Goal: Task Accomplishment & Management: Use online tool/utility

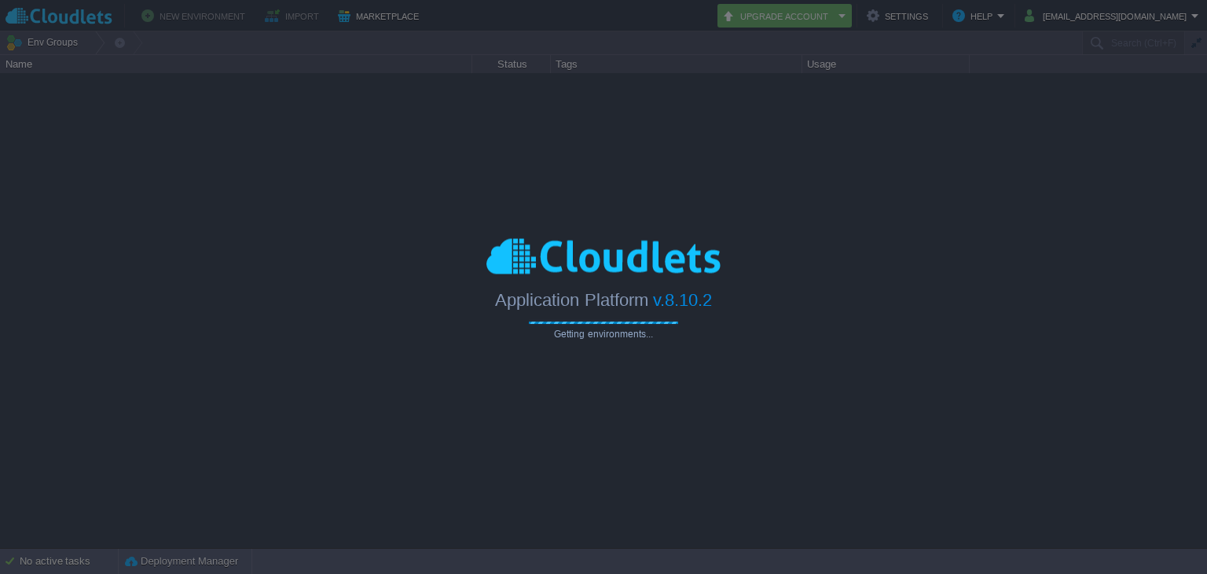
type input "Search (Ctrl+F)"
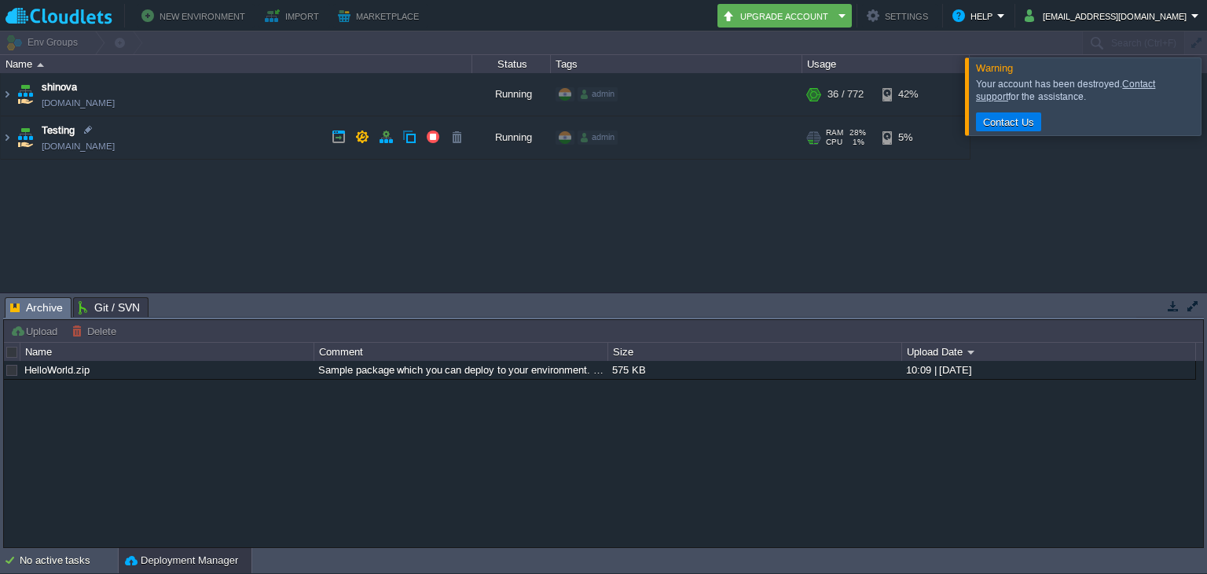
click at [222, 141] on td "Testing [DOMAIN_NAME]" at bounding box center [236, 137] width 471 height 43
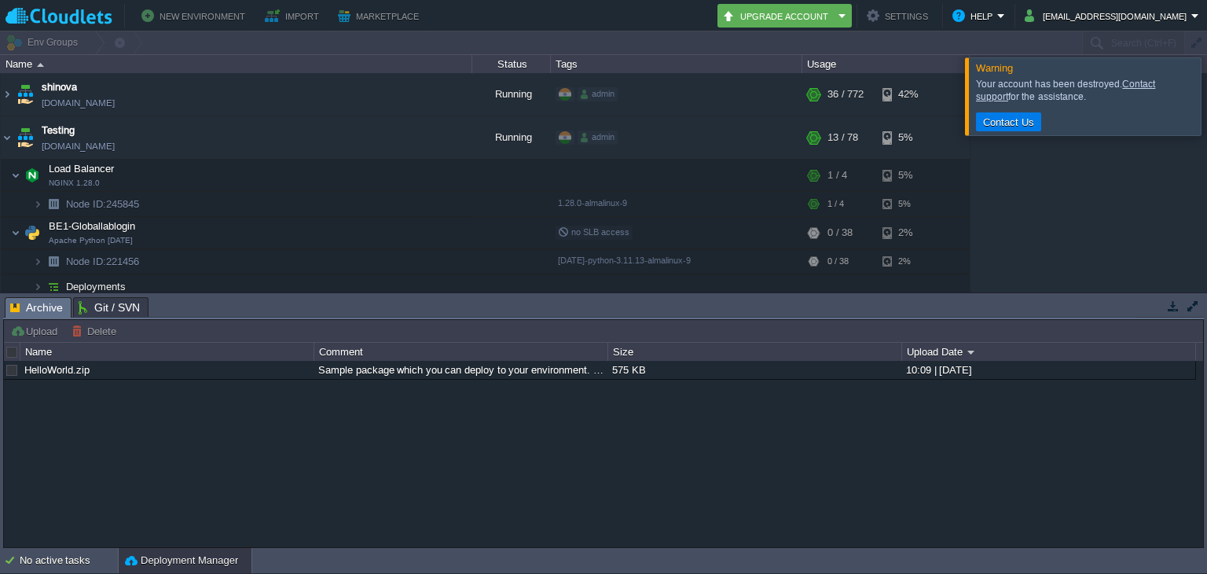
scroll to position [145, 0]
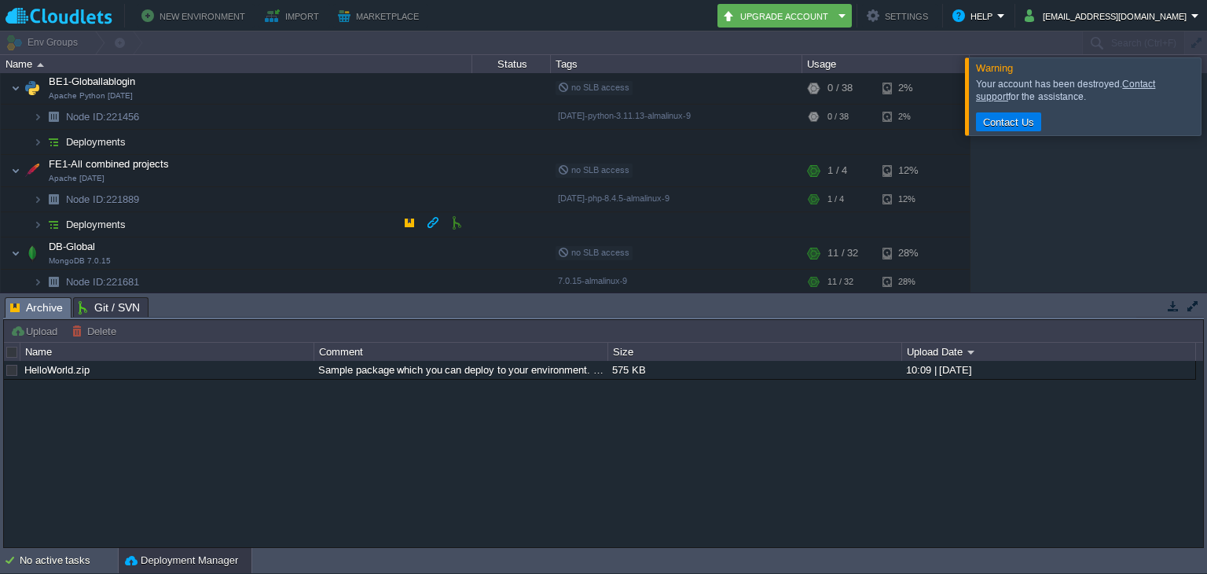
click at [153, 222] on td "Deployments" at bounding box center [236, 224] width 471 height 25
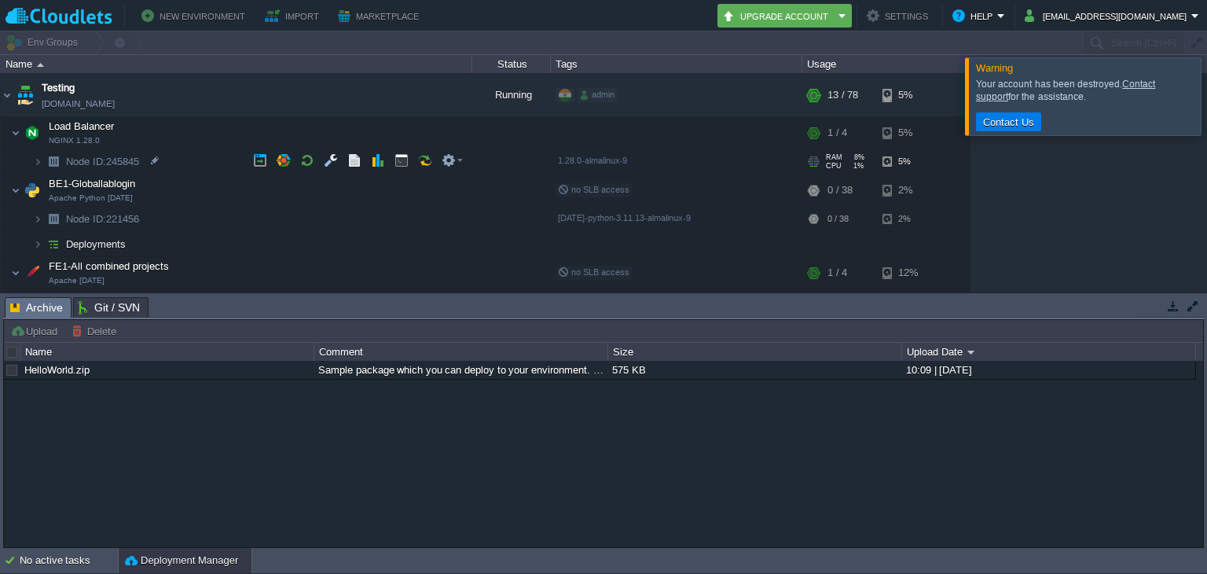
scroll to position [43, 0]
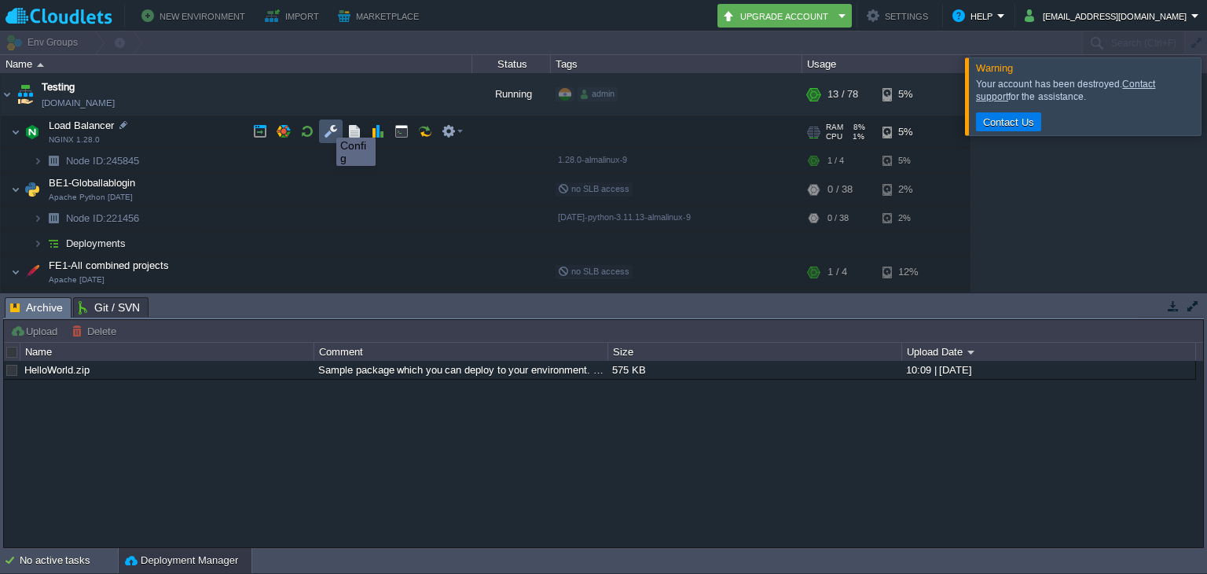
click at [324, 126] on button "button" at bounding box center [331, 131] width 14 height 14
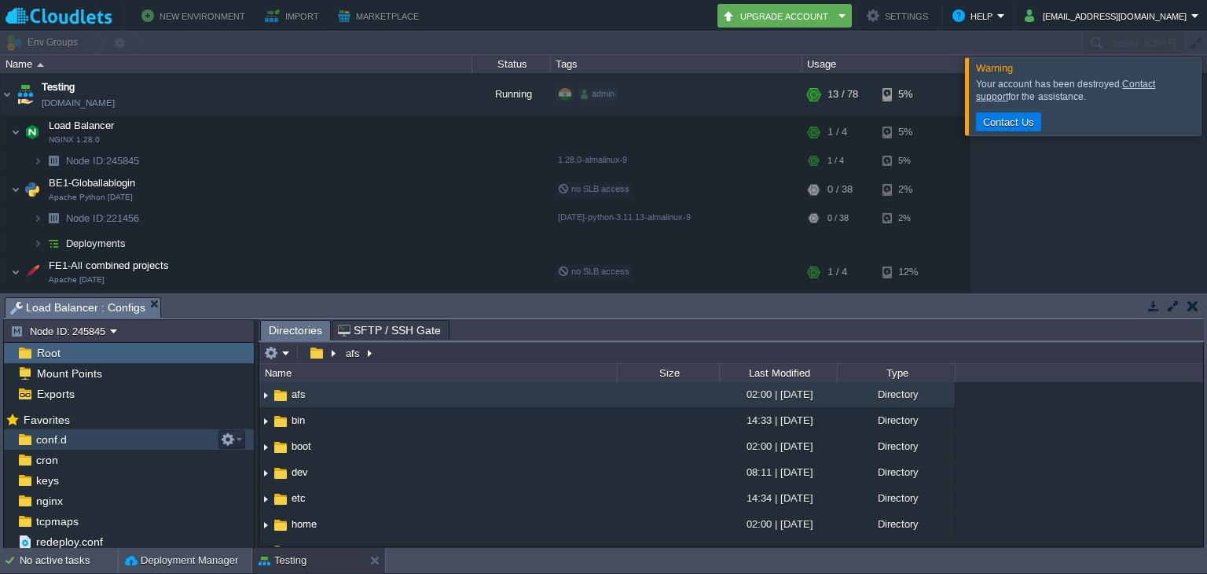
click at [162, 438] on div "conf.d" at bounding box center [129, 439] width 250 height 20
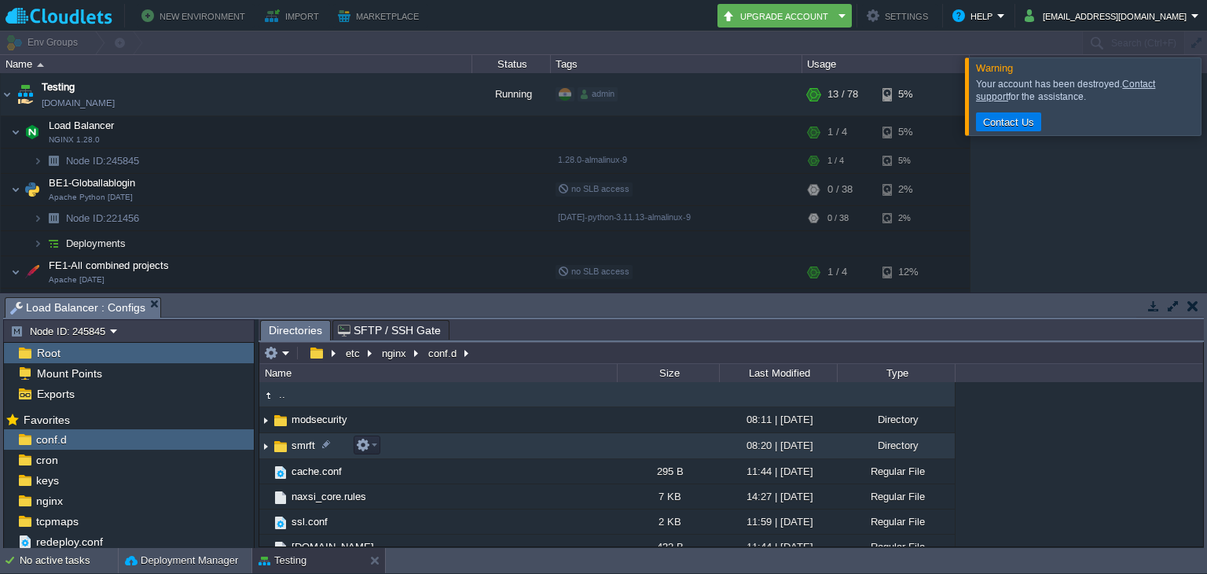
scroll to position [0, 0]
click at [292, 450] on span "smrft" at bounding box center [303, 444] width 28 height 13
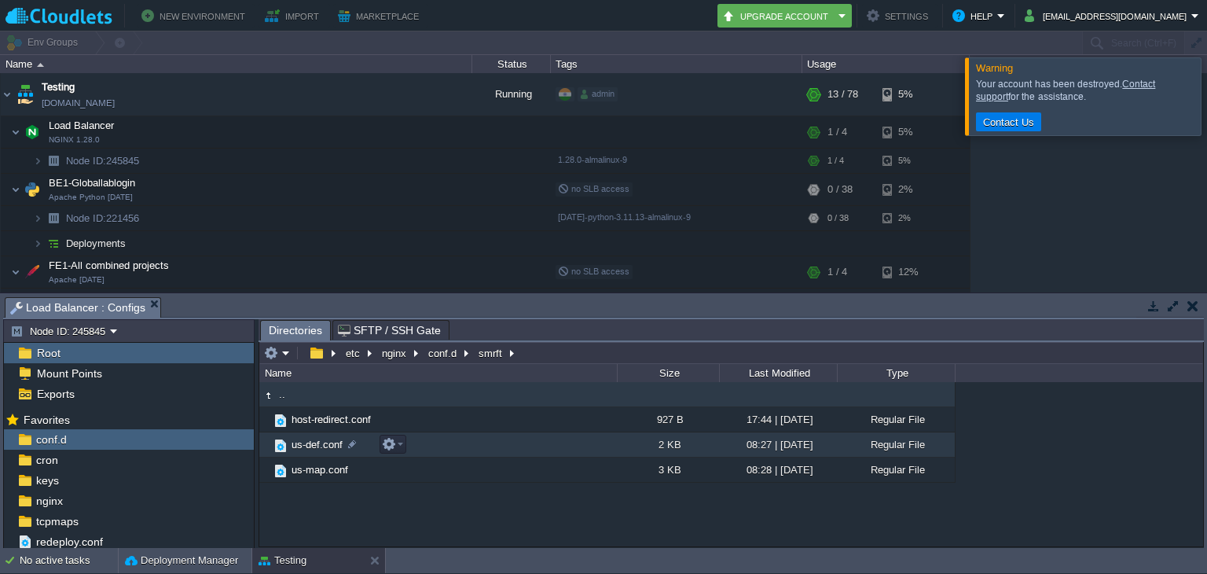
click at [307, 442] on span "us-def.conf" at bounding box center [317, 444] width 56 height 13
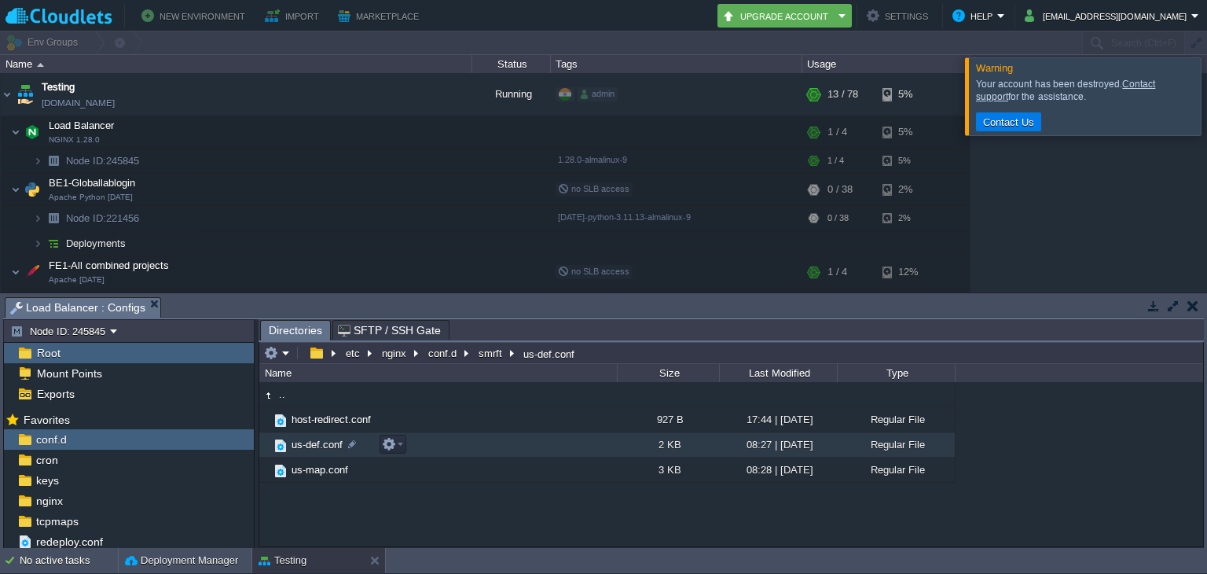
click at [307, 442] on span "us-def.conf" at bounding box center [317, 444] width 56 height 13
click at [302, 324] on span "Directories" at bounding box center [295, 331] width 53 height 20
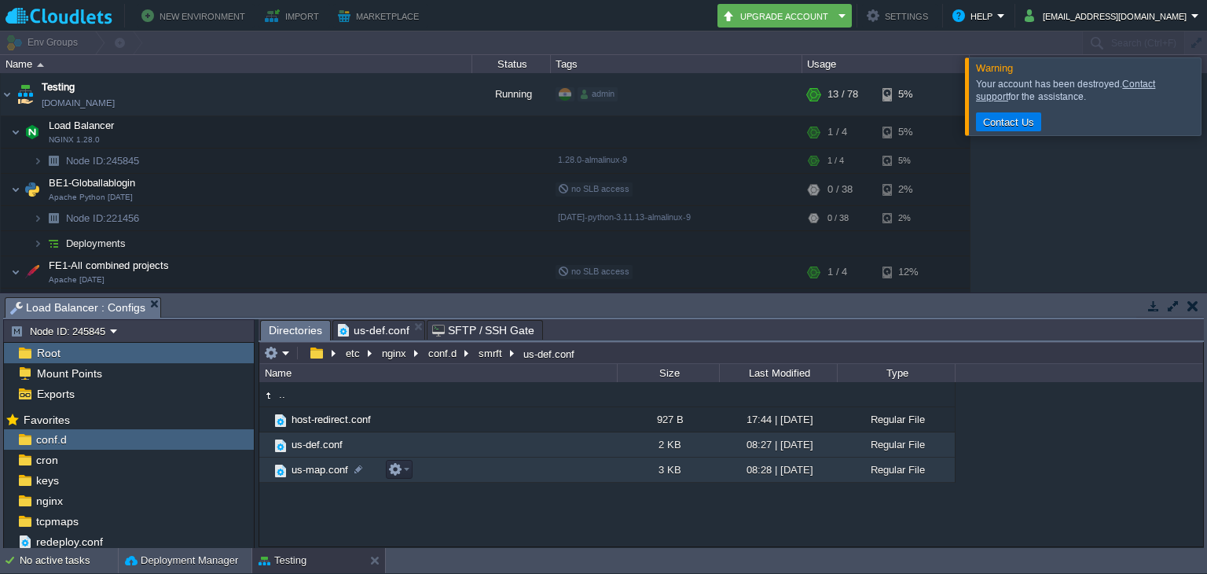
click at [332, 469] on span "us-map.conf" at bounding box center [319, 469] width 61 height 13
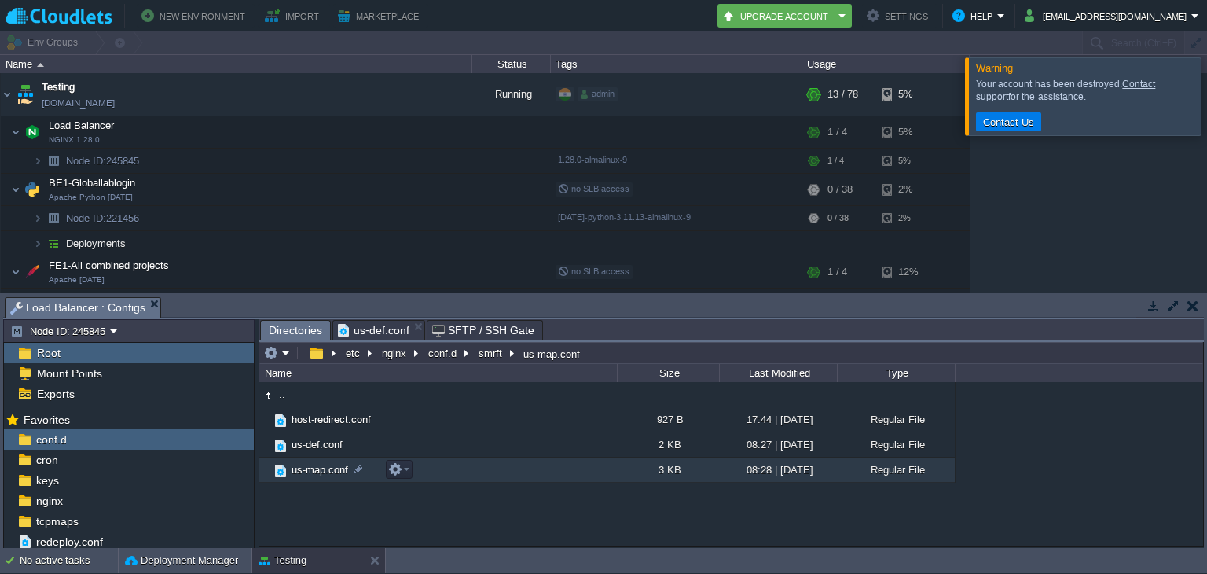
click at [332, 469] on span "us-map.conf" at bounding box center [319, 469] width 61 height 13
click at [285, 322] on span "Directories" at bounding box center [295, 331] width 53 height 20
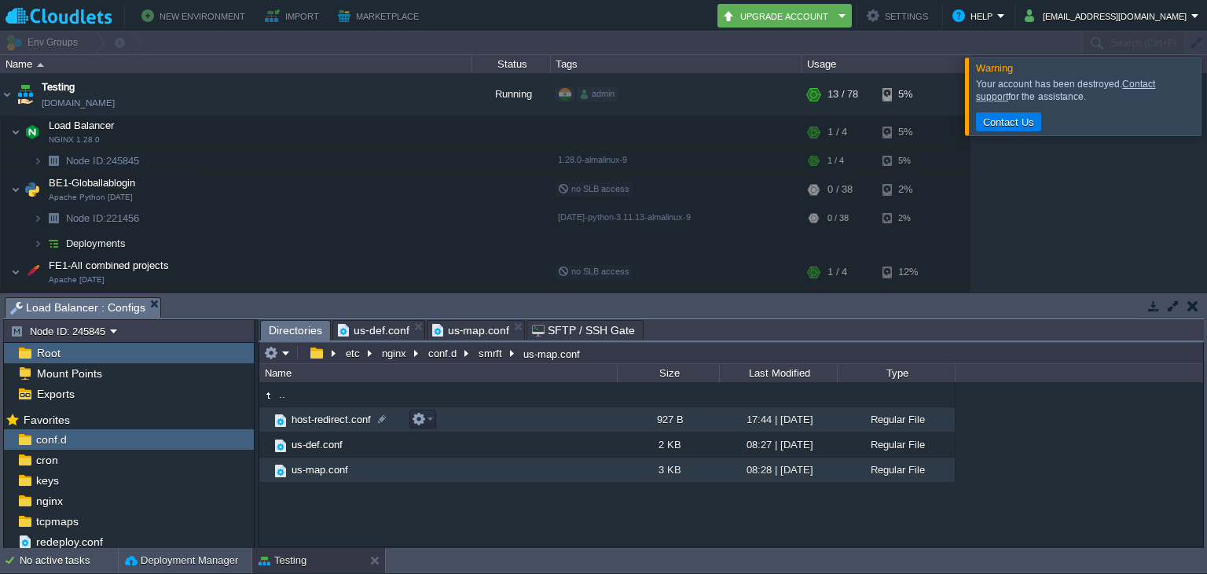
click at [314, 420] on span "host-redirect.conf" at bounding box center [331, 418] width 84 height 13
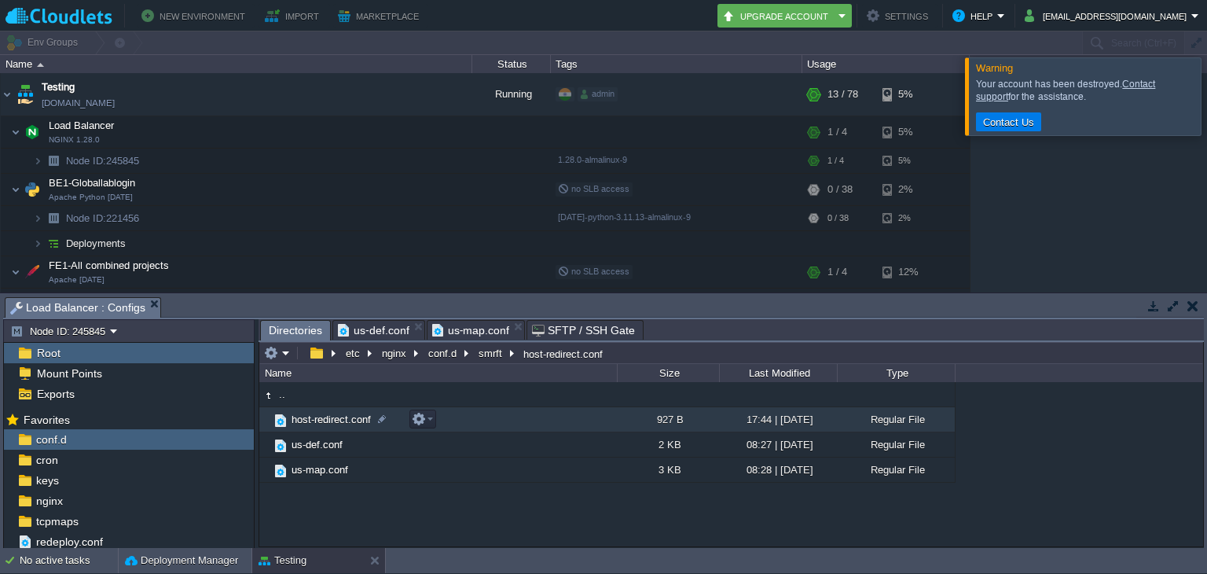
click at [314, 420] on span "host-redirect.conf" at bounding box center [331, 418] width 84 height 13
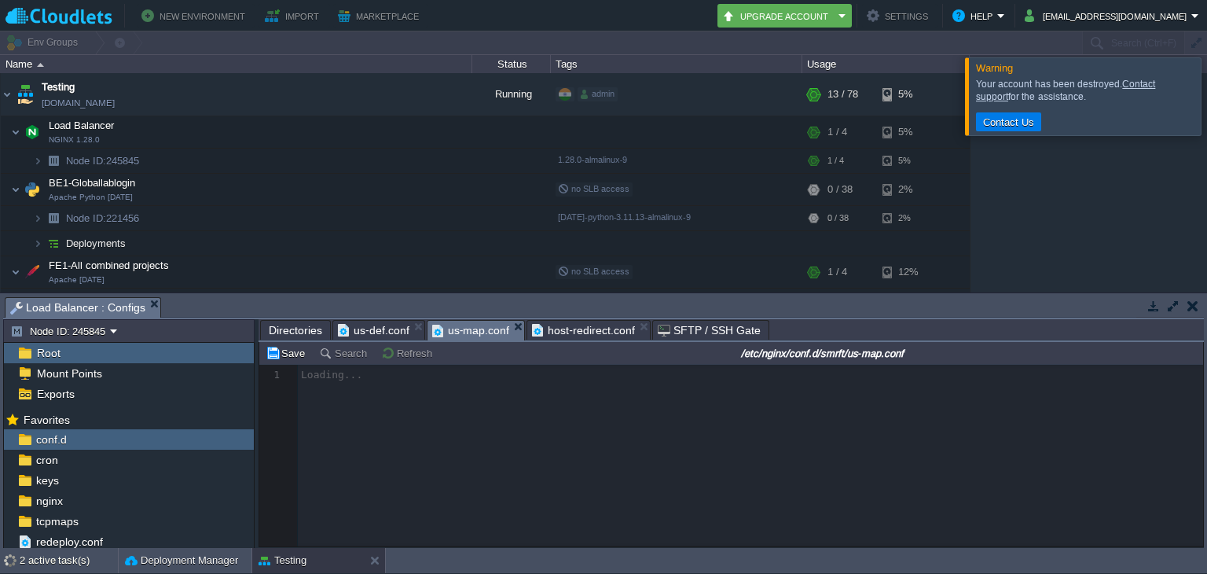
click at [481, 325] on span "us-map.conf" at bounding box center [471, 331] width 78 height 20
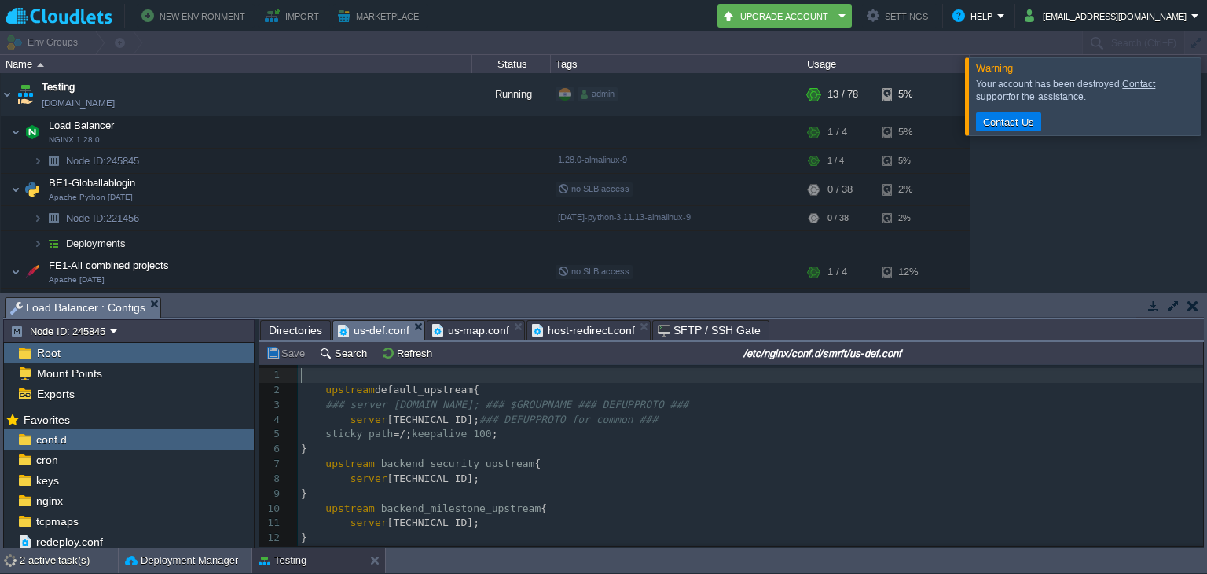
scroll to position [5, 0]
click at [387, 335] on span "us-def.conf" at bounding box center [373, 331] width 71 height 20
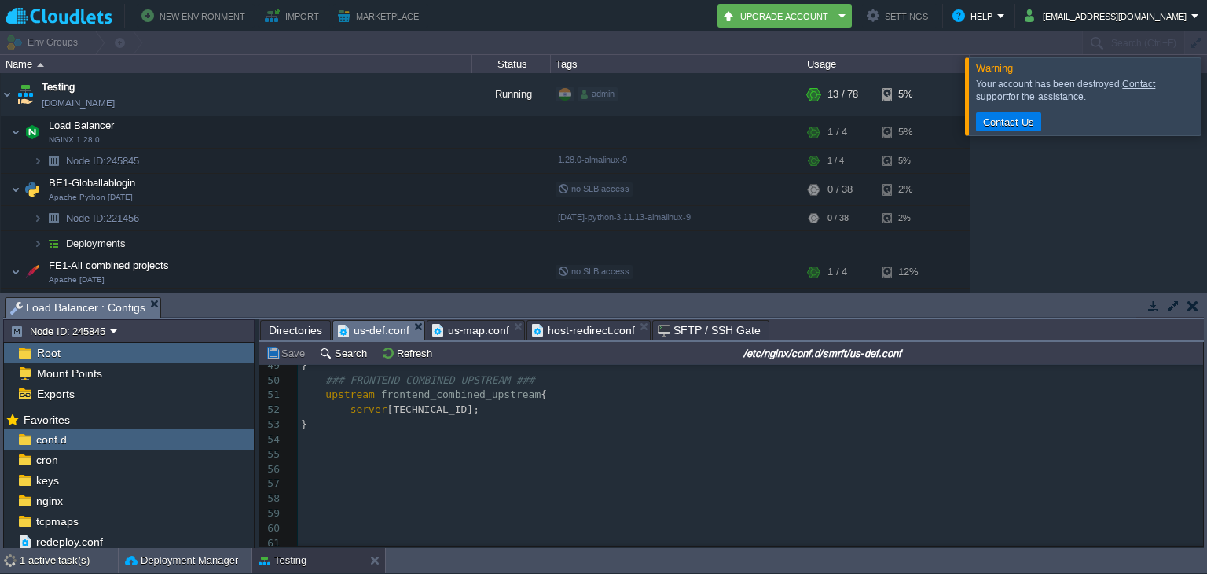
scroll to position [548, 0]
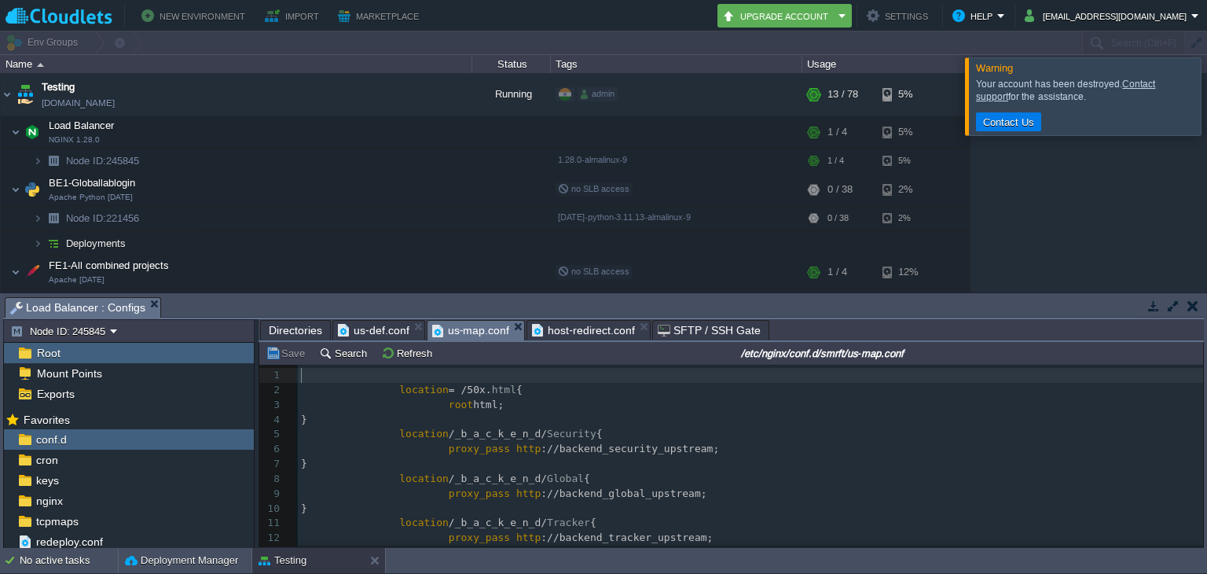
click at [461, 330] on span "us-map.conf" at bounding box center [471, 331] width 78 height 20
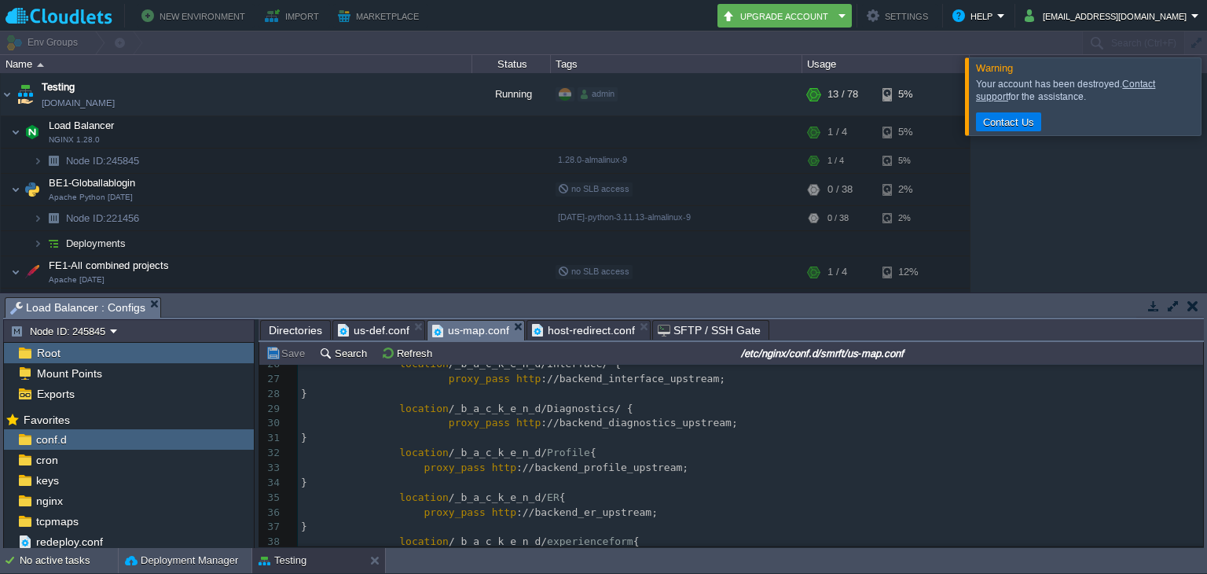
click at [577, 409] on div "62 1 ​ 2 location = /50x. html { 3 root html; 4 } 5 location /_b_a_c_k_e_n_d/ S…" at bounding box center [750, 327] width 905 height 681
type textarea "LIS"
click at [290, 353] on button "Save" at bounding box center [288, 353] width 44 height 14
click at [315, 133] on td at bounding box center [307, 131] width 24 height 24
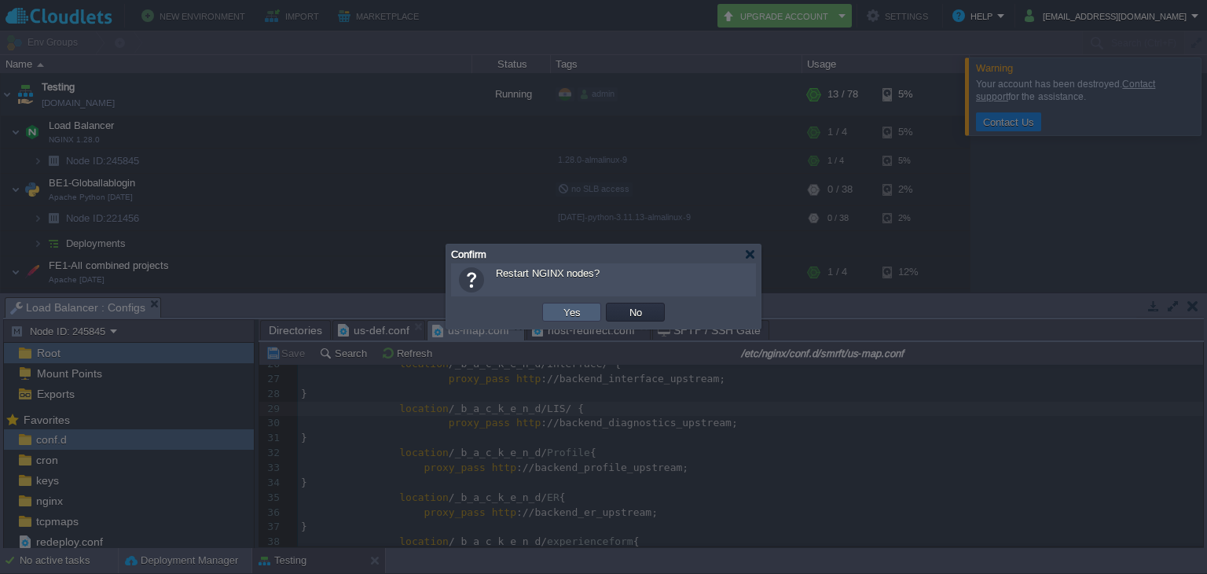
click at [579, 313] on button "Yes" at bounding box center [572, 312] width 27 height 14
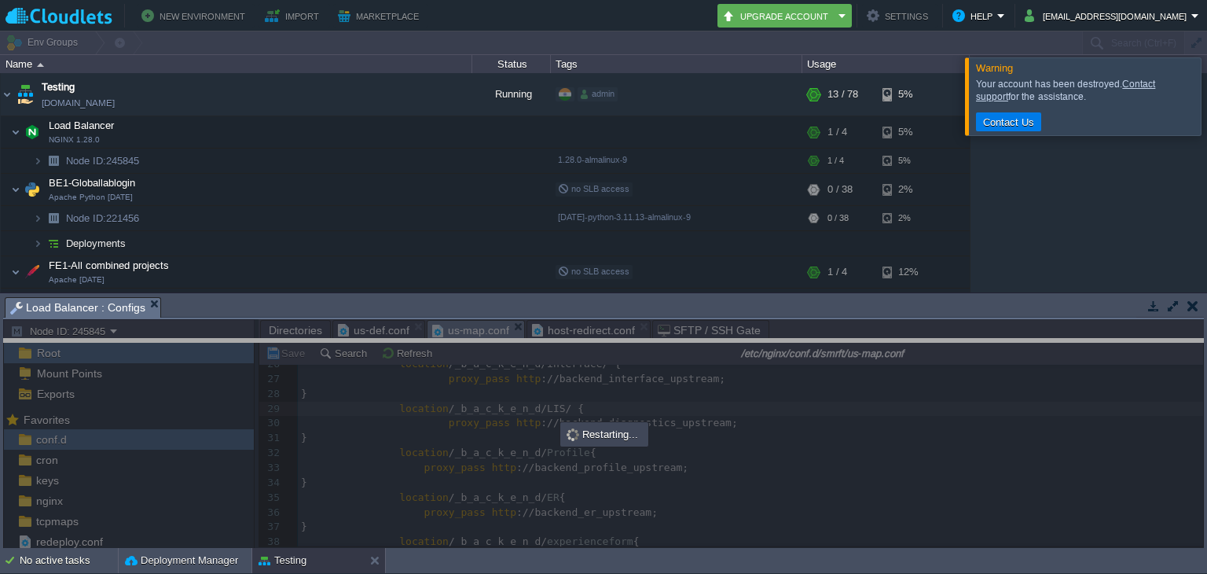
drag, startPoint x: 788, startPoint y: 299, endPoint x: 797, endPoint y: 338, distance: 40.4
click at [797, 338] on body "New Environment Import Marketplace Bonus ₹0.00 Upgrade Account Settings Help [E…" at bounding box center [603, 287] width 1207 height 574
